Goal: Communication & Community: Participate in discussion

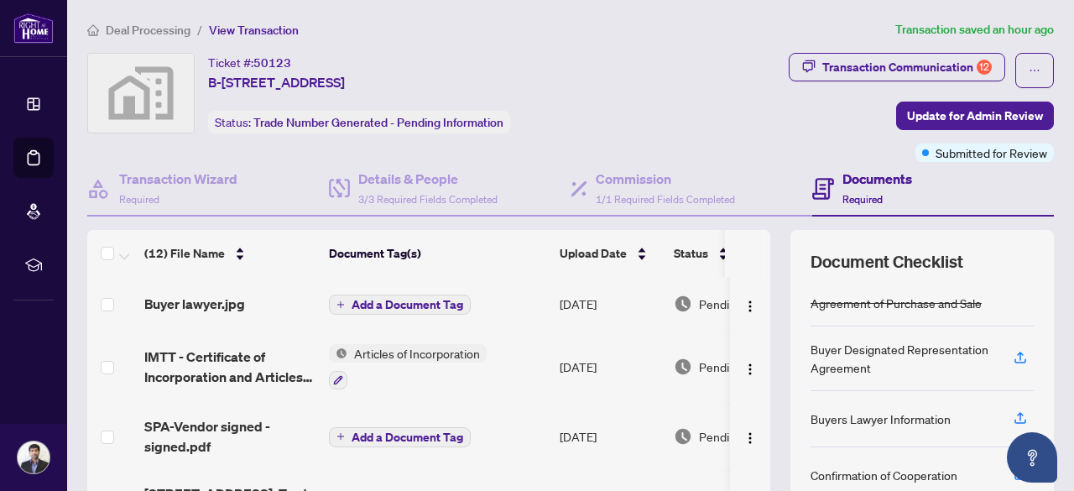
scroll to position [234, 0]
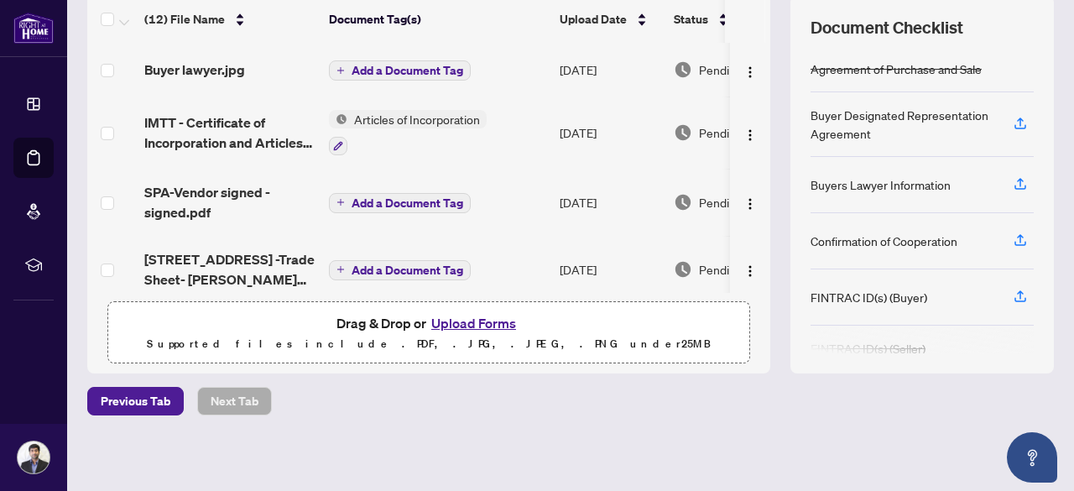
click at [762, 413] on div "Deal Processing / View Transaction Transaction saved an hour ago Ticket #: 5012…" at bounding box center [571, 130] width 980 height 688
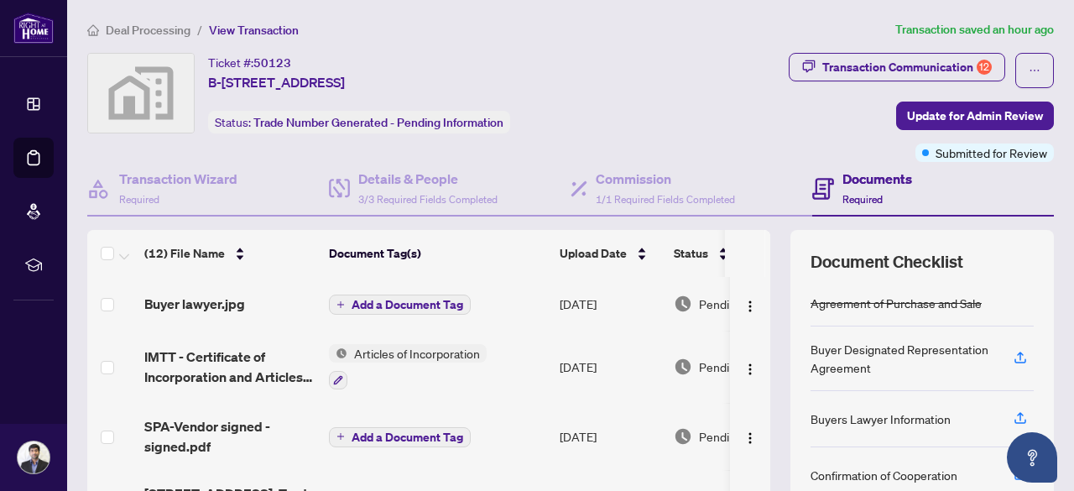
scroll to position [0, 0]
click at [900, 63] on div "Transaction Communication 12" at bounding box center [906, 67] width 169 height 27
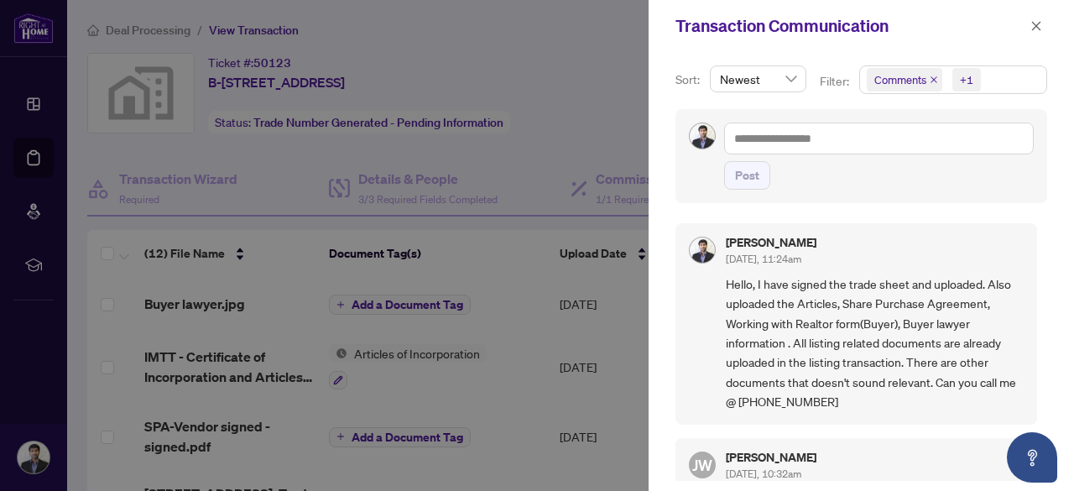
click at [598, 118] on div at bounding box center [537, 245] width 1074 height 491
click at [1038, 24] on icon "close" at bounding box center [1036, 26] width 12 height 12
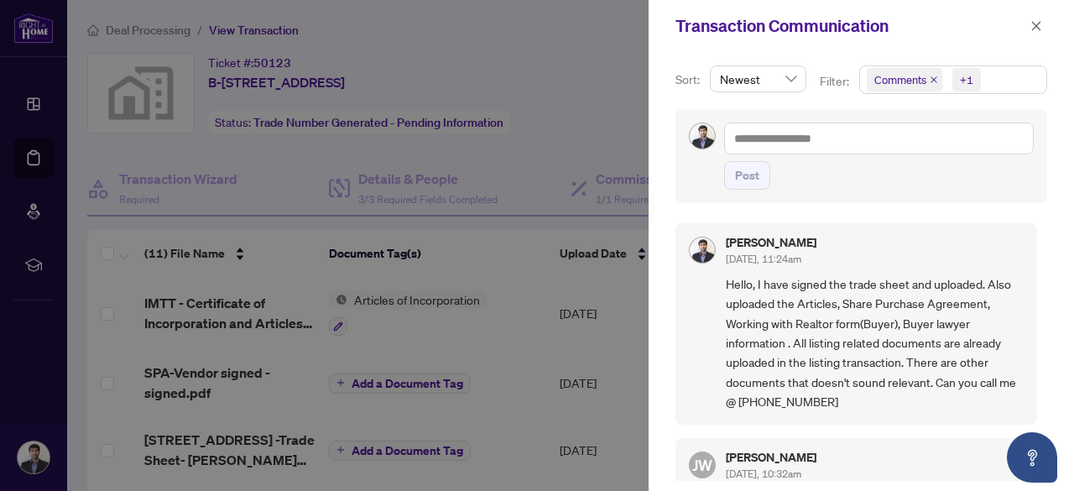
scroll to position [505, 0]
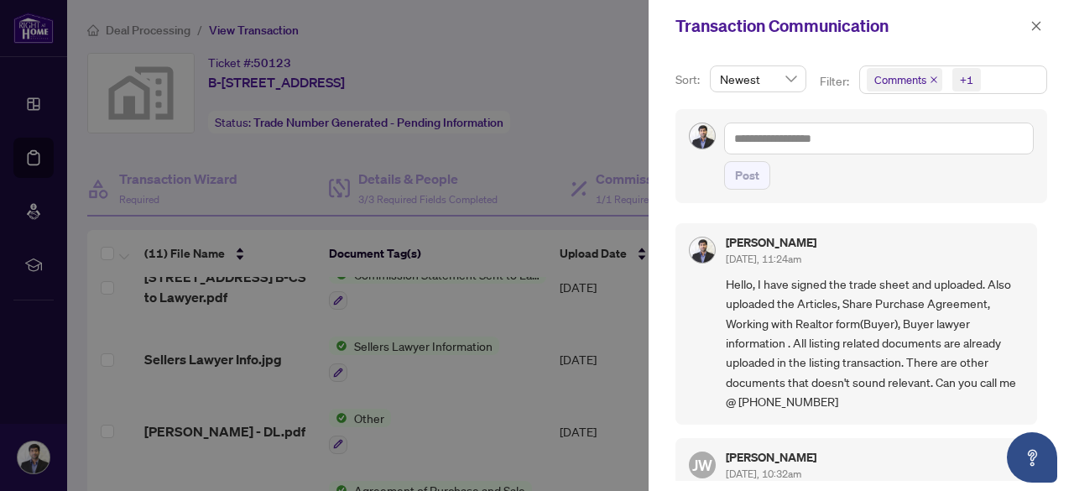
click at [482, 122] on div at bounding box center [537, 245] width 1074 height 491
click at [526, 162] on div at bounding box center [537, 245] width 1074 height 491
click at [1040, 29] on icon "close" at bounding box center [1036, 26] width 12 height 12
